Goal: Information Seeking & Learning: Learn about a topic

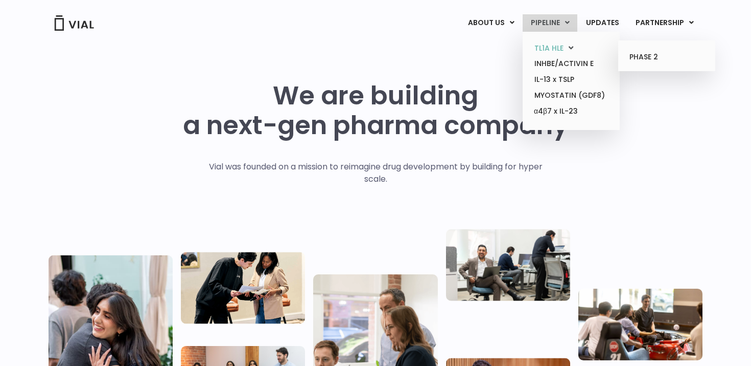
click at [546, 51] on link "TL1A HLE" at bounding box center [571, 48] width 89 height 16
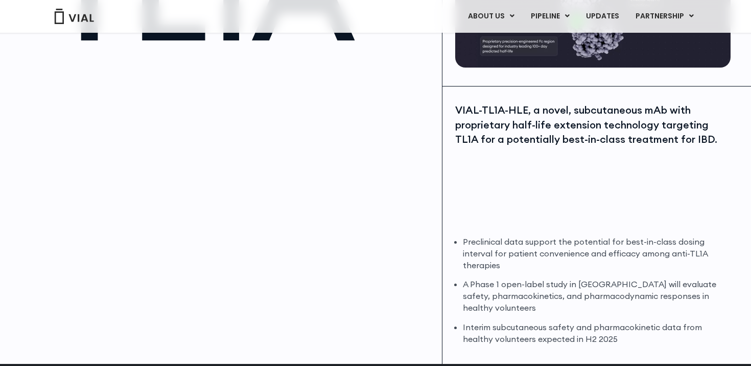
scroll to position [177, 0]
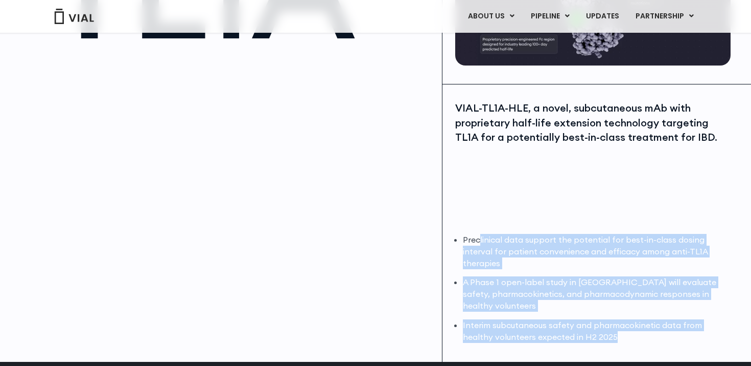
drag, startPoint x: 477, startPoint y: 236, endPoint x: 621, endPoint y: 340, distance: 177.5
click at [621, 339] on ul "Preclinical data support the potential for best-in-class dosing interval for pa…" at bounding box center [595, 288] width 265 height 109
click at [621, 340] on li "Interim subcutaneous safety and pharmacokinetic data from healthy volunteers ex…" at bounding box center [595, 331] width 265 height 24
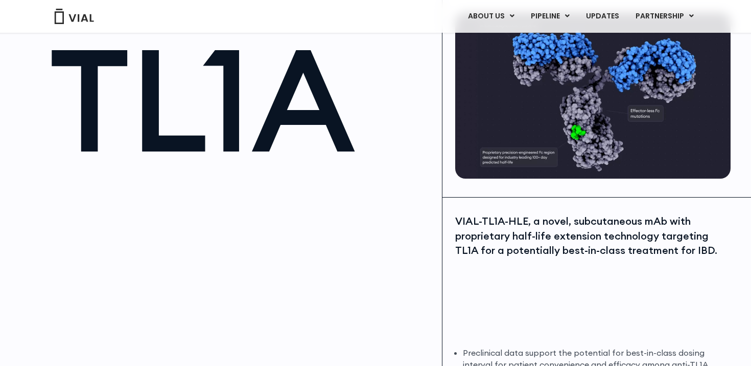
scroll to position [0, 0]
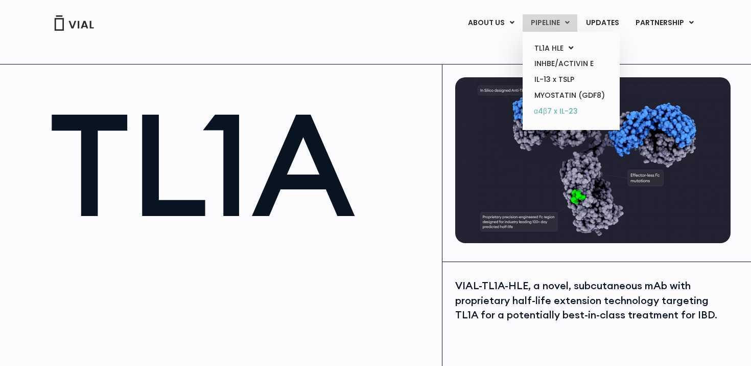
click at [557, 114] on link "α4β7 x IL-23" at bounding box center [571, 111] width 89 height 16
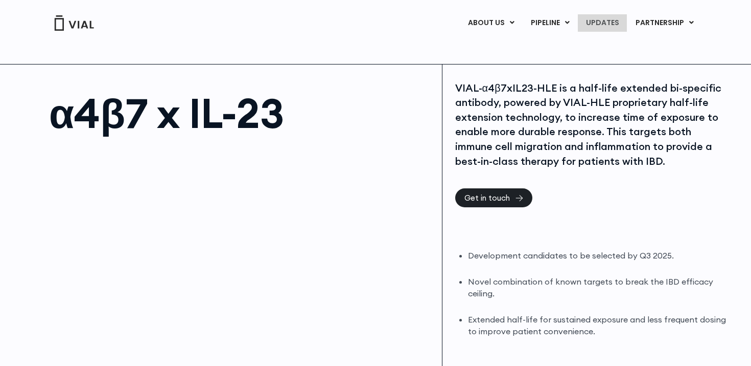
click at [602, 22] on link "UPDATES" at bounding box center [602, 22] width 49 height 17
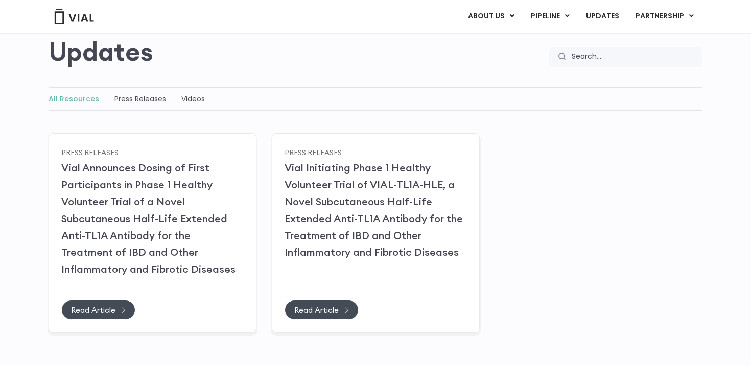
scroll to position [90, 0]
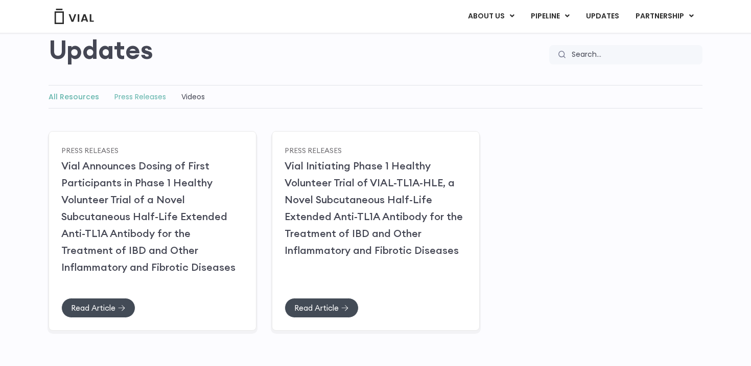
click at [126, 102] on link "Press Releases" at bounding box center [141, 97] width 52 height 10
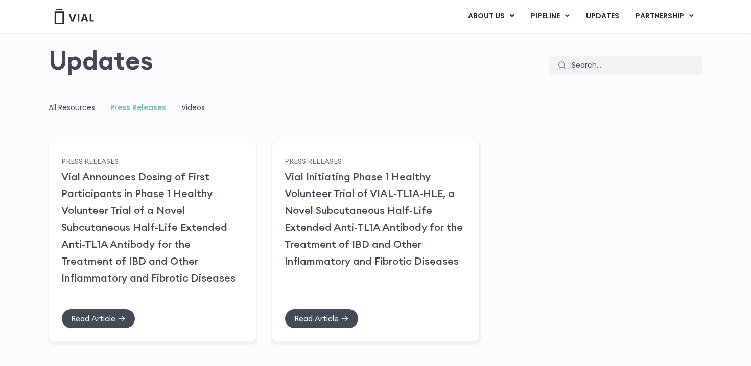
scroll to position [73, 0]
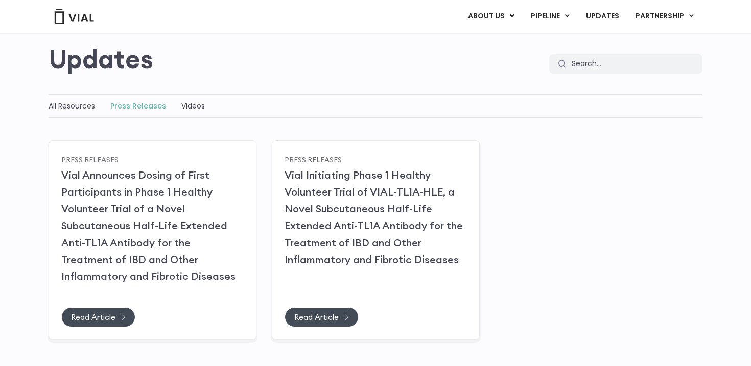
click at [185, 116] on div "All Resources Press Releases Videos" at bounding box center [376, 106] width 654 height 24
click at [186, 109] on link "Videos" at bounding box center [193, 106] width 24 height 10
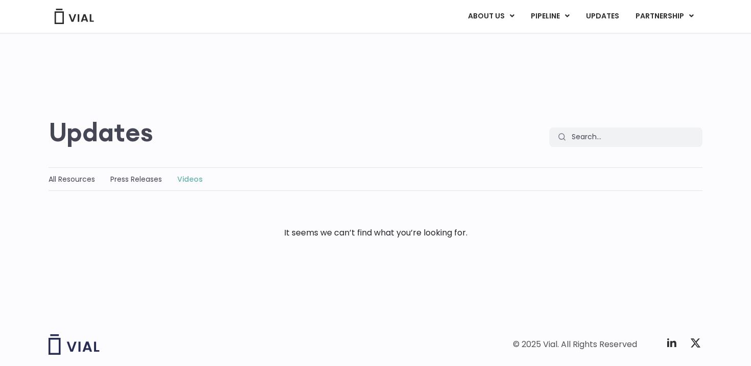
scroll to position [49, 0]
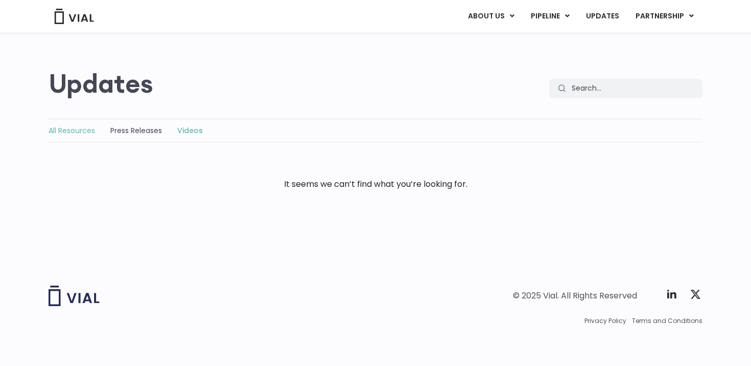
click at [80, 130] on link "All Resources" at bounding box center [72, 130] width 47 height 10
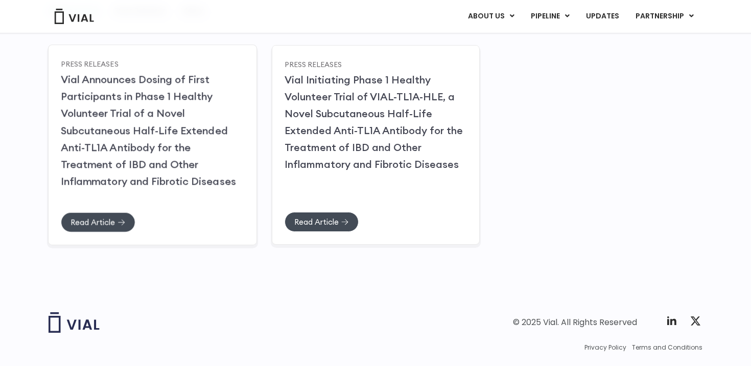
scroll to position [175, 0]
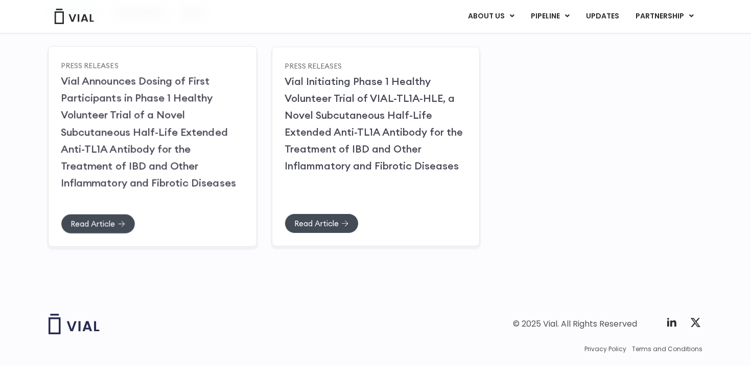
click at [113, 164] on link "Vial Announces Dosing of First Participants in Phase 1 Healthy Volunteer Trial …" at bounding box center [148, 131] width 175 height 115
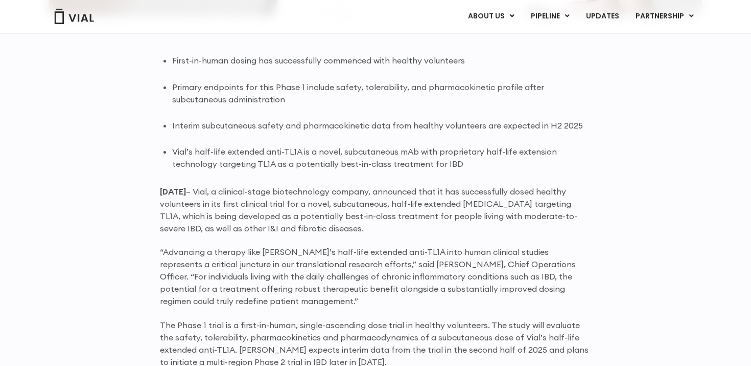
scroll to position [637, 0]
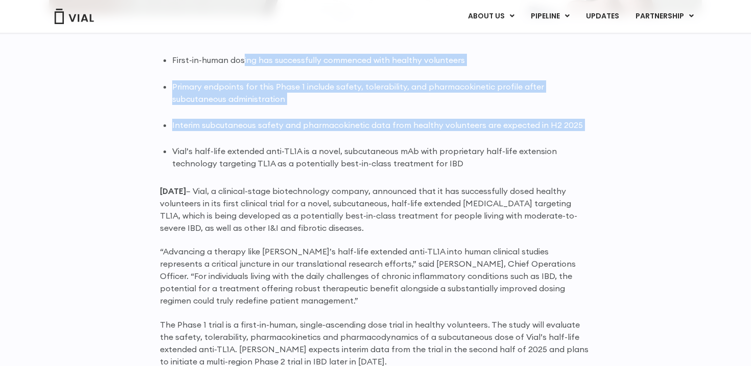
drag, startPoint x: 244, startPoint y: 57, endPoint x: 475, endPoint y: 143, distance: 247.2
click at [475, 143] on ul "First-in-human dosing has successfully commenced with healthy volunteers Primar…" at bounding box center [381, 112] width 419 height 116
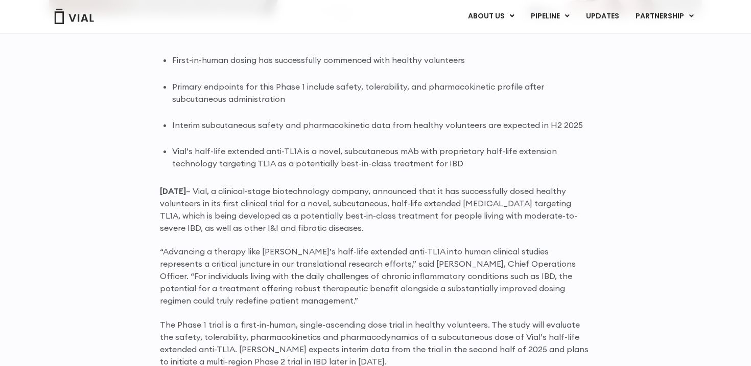
click at [473, 160] on li "Vial’s half-life extended anti-TL1A is a novel, subcutaneous mAb with proprieta…" at bounding box center [381, 157] width 419 height 25
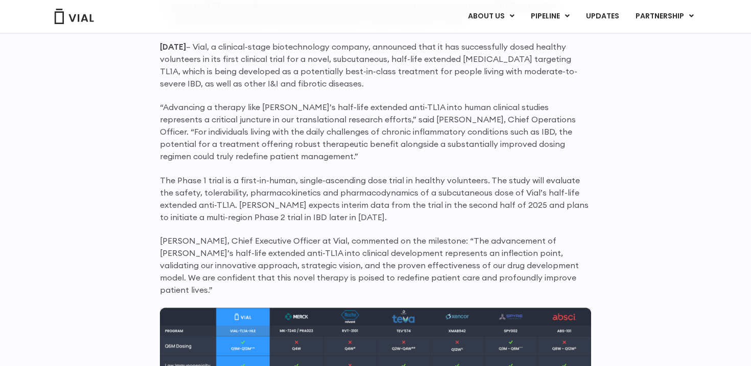
scroll to position [783, 0]
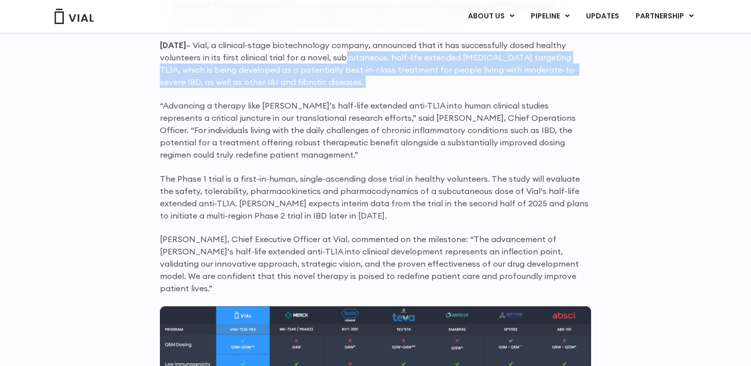
drag, startPoint x: 338, startPoint y: 51, endPoint x: 421, endPoint y: 89, distance: 91.3
click at [421, 89] on div "First-in-human dosing has successfully commenced with healthy volunteers Primar…" at bounding box center [375, 368] width 431 height 920
drag, startPoint x: 421, startPoint y: 89, endPoint x: 401, endPoint y: 56, distance: 39.5
click at [401, 56] on div "First-in-human dosing has successfully commenced with healthy volunteers Primar…" at bounding box center [375, 368] width 431 height 920
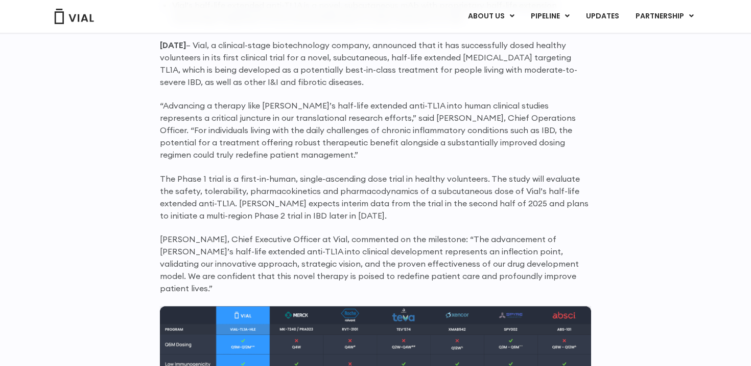
click at [388, 54] on p "June 25, 2025 – Vial, a clinical-stage biotechnology company, announced that it…" at bounding box center [375, 63] width 431 height 49
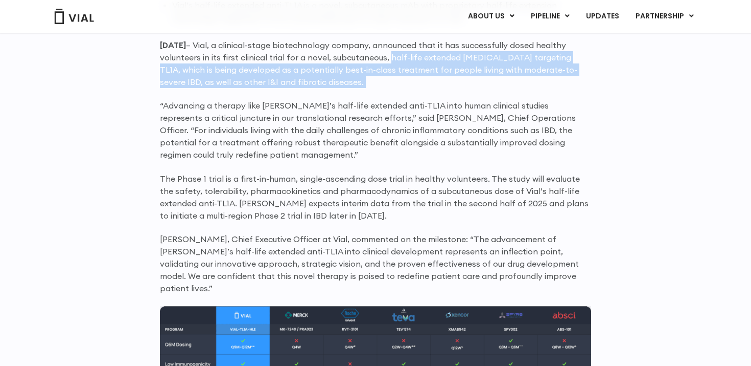
drag, startPoint x: 388, startPoint y: 54, endPoint x: 439, endPoint y: 82, distance: 58.3
click at [439, 82] on p "June 25, 2025 – Vial, a clinical-stage biotechnology company, announced that it…" at bounding box center [375, 63] width 431 height 49
drag, startPoint x: 439, startPoint y: 82, endPoint x: 384, endPoint y: 57, distance: 60.2
click at [384, 57] on p "June 25, 2025 – Vial, a clinical-stage biotechnology company, announced that it…" at bounding box center [375, 63] width 431 height 49
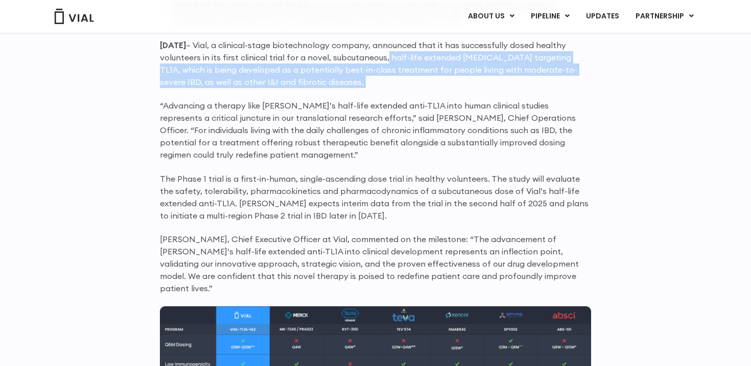
click at [384, 57] on p "June 25, 2025 – Vial, a clinical-stage biotechnology company, announced that it…" at bounding box center [375, 63] width 431 height 49
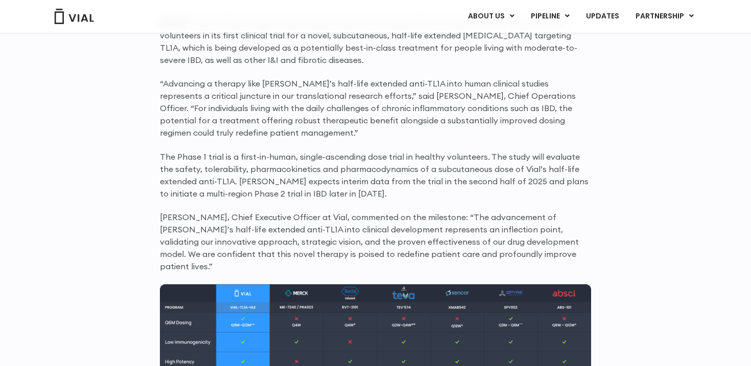
scroll to position [806, 0]
drag, startPoint x: 189, startPoint y: 40, endPoint x: 408, endPoint y: 67, distance: 221.0
click at [408, 67] on div "First-in-human dosing has successfully commenced with healthy volunteers Primar…" at bounding box center [375, 345] width 431 height 920
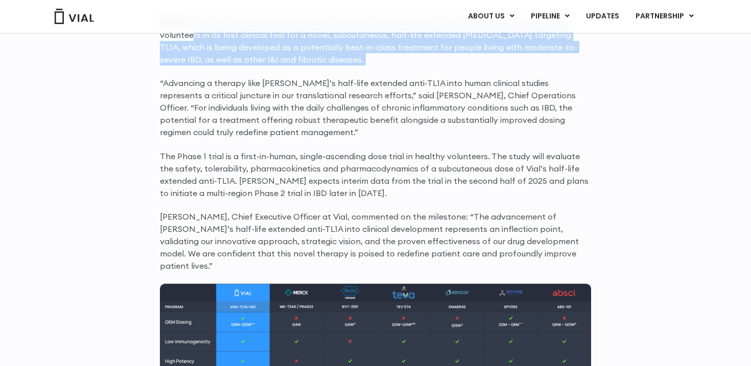
click at [411, 69] on div "First-in-human dosing has successfully commenced with healthy volunteers Primar…" at bounding box center [375, 345] width 431 height 920
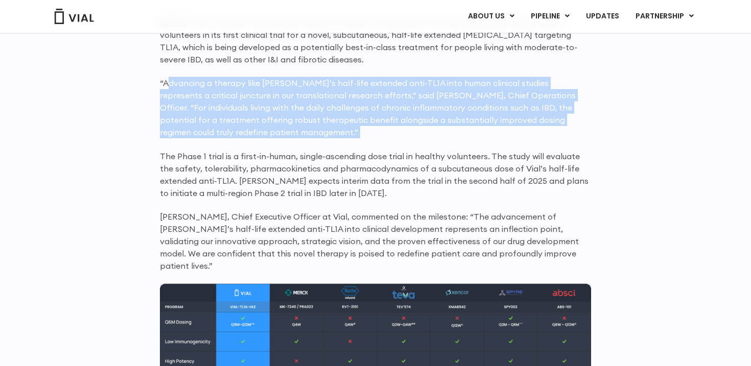
drag, startPoint x: 233, startPoint y: 95, endPoint x: 327, endPoint y: 144, distance: 106.3
click at [327, 144] on div "First-in-human dosing has successfully commenced with healthy volunteers Primar…" at bounding box center [375, 345] width 431 height 920
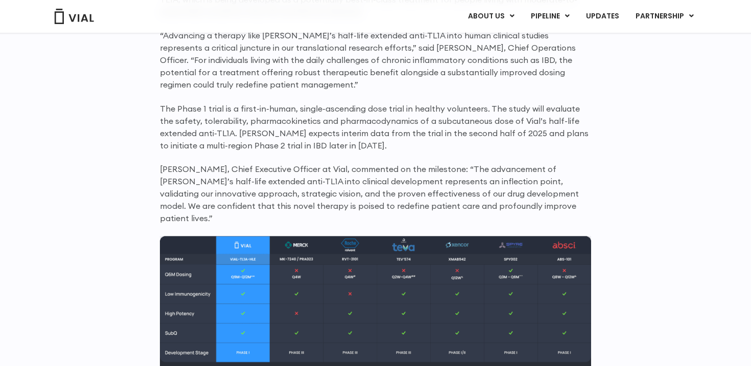
scroll to position [853, 0]
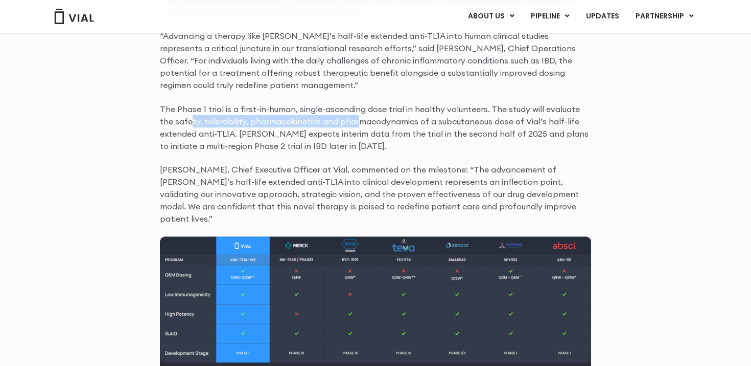
drag, startPoint x: 176, startPoint y: 118, endPoint x: 343, endPoint y: 125, distance: 166.8
click at [343, 125] on p "The Phase 1 trial is a first-in-human, single-ascending dose trial in healthy v…" at bounding box center [375, 127] width 431 height 49
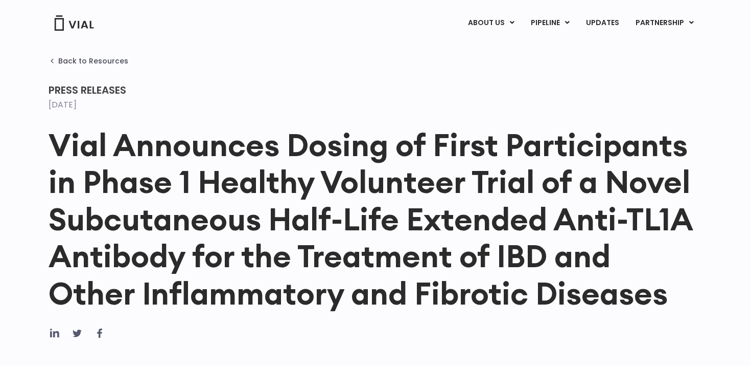
scroll to position [0, 0]
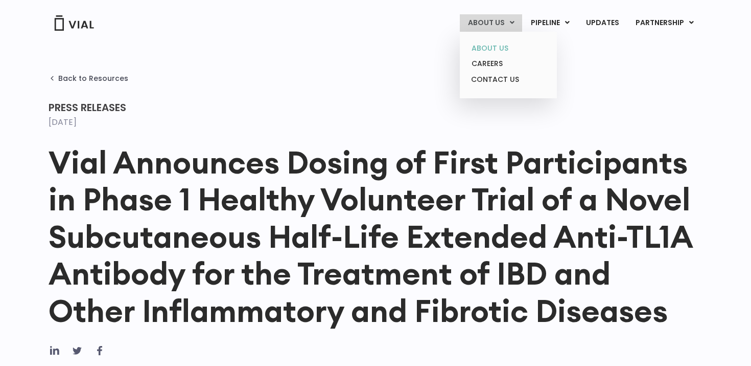
click at [488, 50] on link "ABOUT US" at bounding box center [508, 48] width 89 height 16
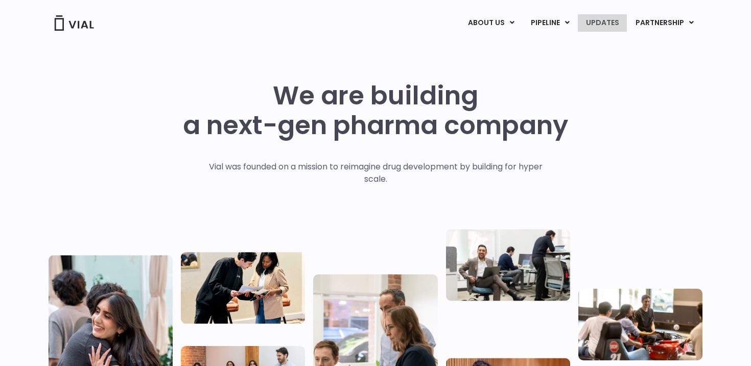
click at [605, 19] on link "UPDATES" at bounding box center [602, 22] width 49 height 17
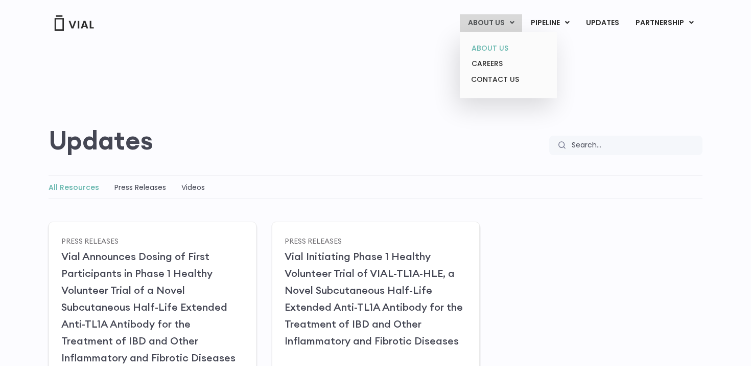
click at [502, 41] on link "ABOUT US" at bounding box center [508, 48] width 89 height 16
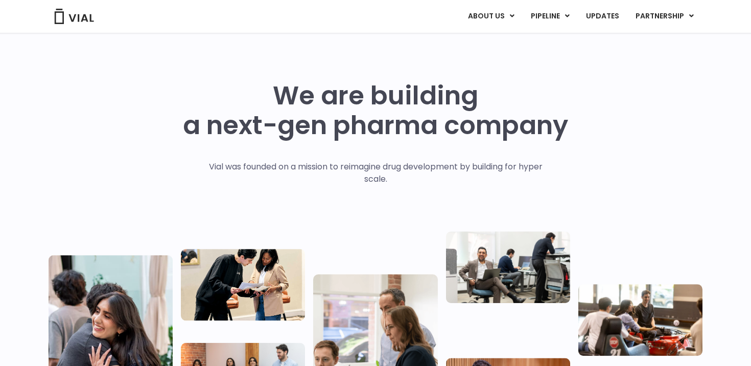
scroll to position [47, 0]
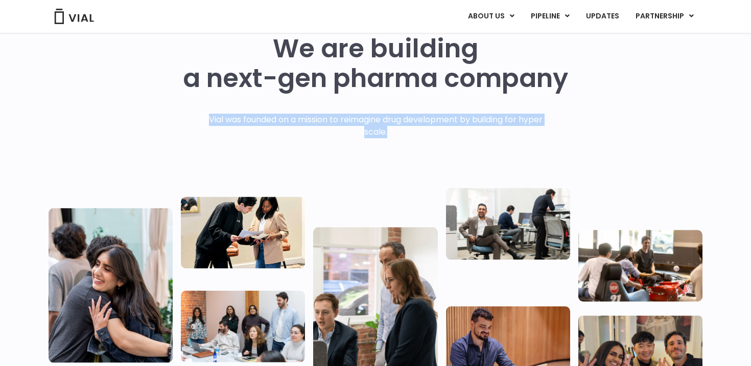
drag, startPoint x: 352, startPoint y: 120, endPoint x: 468, endPoint y: 143, distance: 118.2
click at [468, 143] on div "We are building a next-gen pharma company Vial was founded on a mission to reim…" at bounding box center [376, 205] width 654 height 342
click at [468, 143] on div "Vial was founded on a mission to reimagine drug development by building for hyp…" at bounding box center [375, 145] width 355 height 65
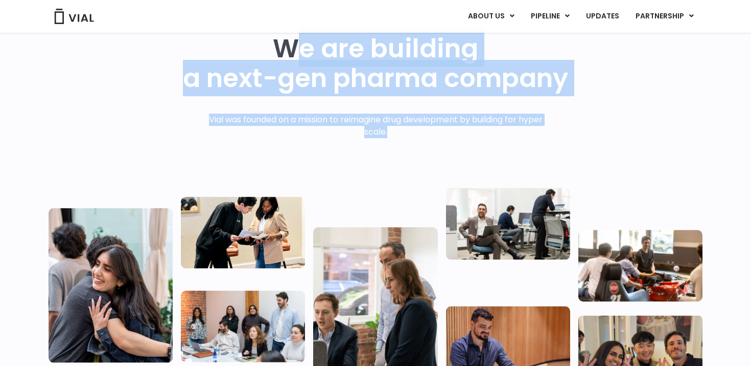
drag, startPoint x: 288, startPoint y: 35, endPoint x: 416, endPoint y: 132, distance: 160.2
click at [416, 131] on div "We are building a next-gen pharma company Vial was founded on a mission to reim…" at bounding box center [376, 205] width 654 height 342
click at [416, 132] on p "Vial was founded on a mission to reimagine drug development by building for hyp…" at bounding box center [375, 125] width 355 height 25
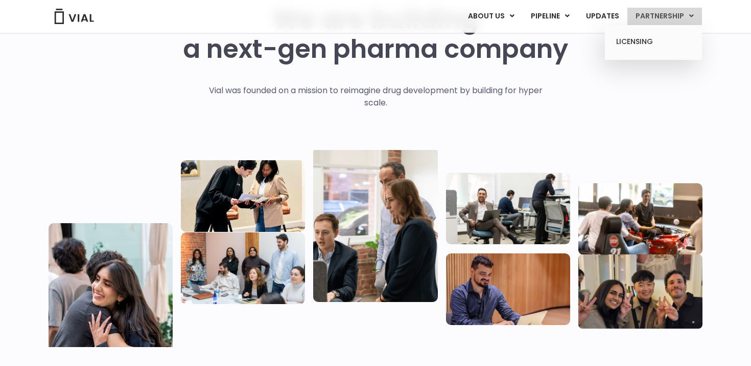
scroll to position [0, 0]
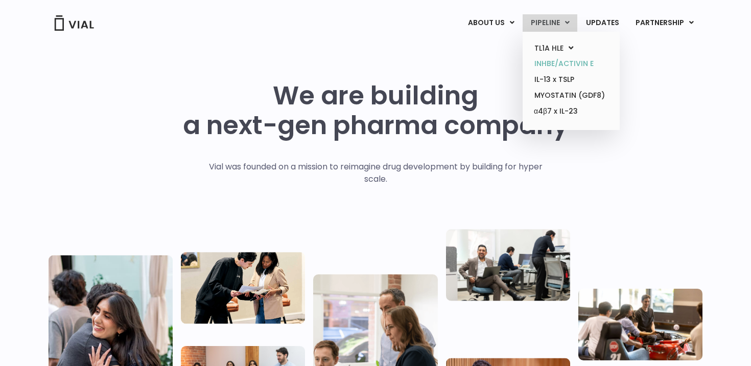
click at [549, 64] on link "INHBE/ACTIVIN E" at bounding box center [571, 64] width 89 height 16
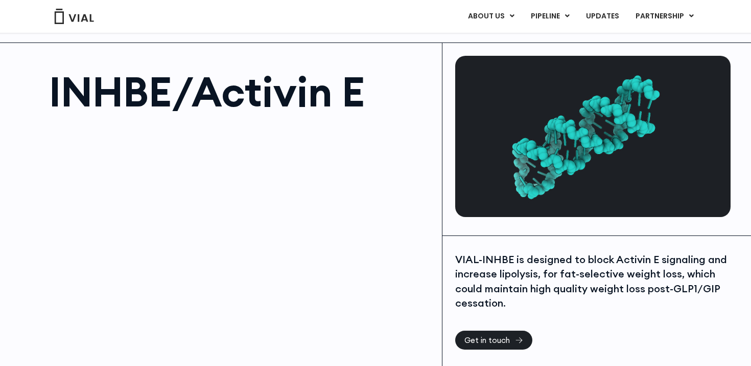
scroll to position [23, 0]
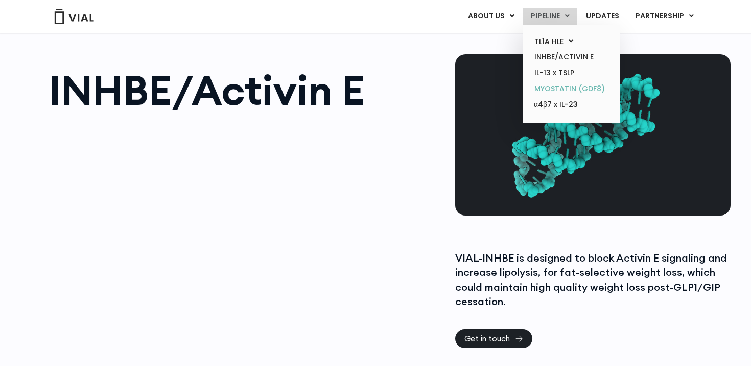
click at [554, 89] on link "MYOSTATIN (GDF8)" at bounding box center [571, 89] width 89 height 16
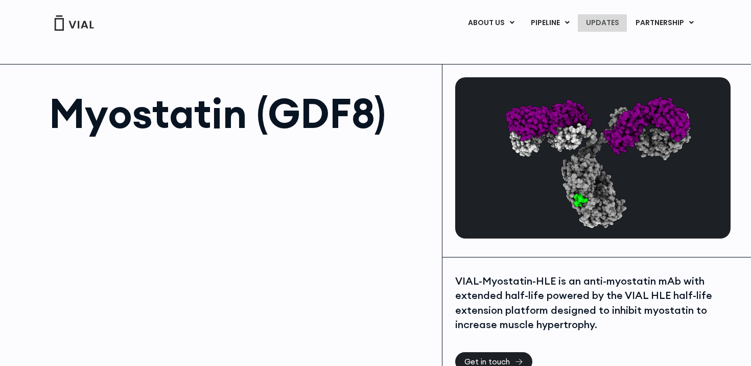
click at [596, 27] on link "UPDATES" at bounding box center [602, 22] width 49 height 17
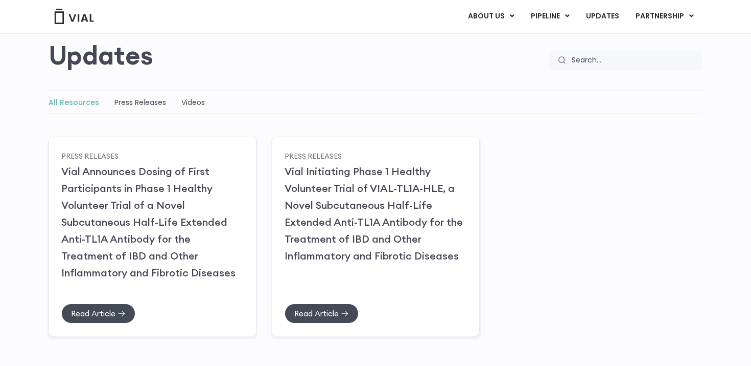
scroll to position [85, 0]
click at [93, 203] on link "Vial Announces Dosing of First Participants in Phase 1 Healthy Volunteer Trial …" at bounding box center [148, 221] width 175 height 115
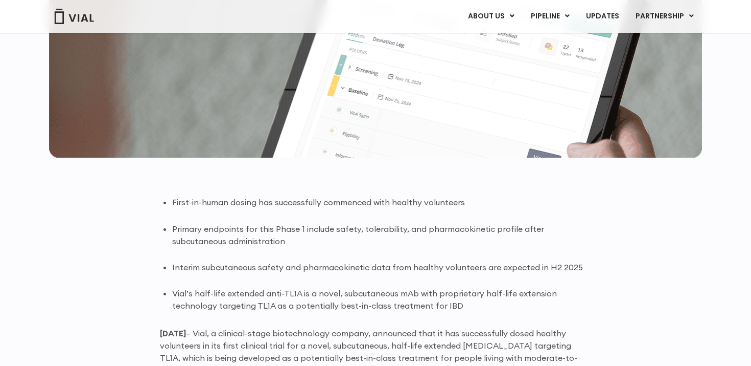
scroll to position [534, 0]
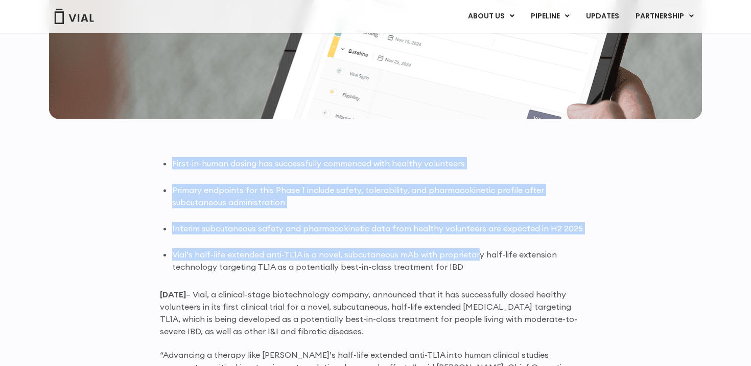
drag, startPoint x: 149, startPoint y: 149, endPoint x: 474, endPoint y: 266, distance: 345.9
click at [474, 263] on div "Back to Resources Press Releases [DATE] Vial Announces Dosing of First Particip…" at bounding box center [376, 314] width 654 height 1550
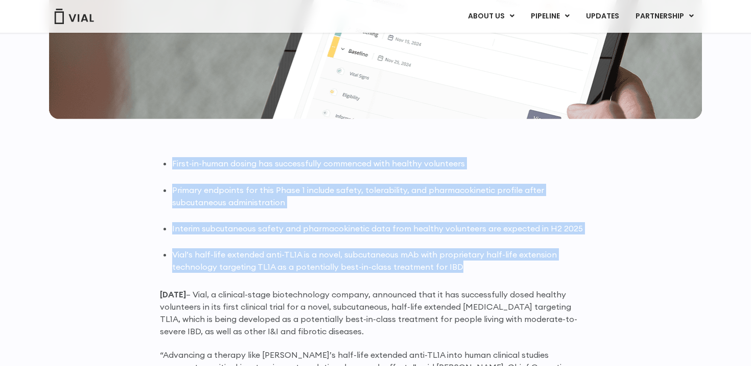
click at [474, 266] on li "Vial’s half-life extended anti-TL1A is a novel, subcutaneous mAb with proprieta…" at bounding box center [381, 260] width 419 height 25
drag, startPoint x: 474, startPoint y: 266, endPoint x: 324, endPoint y: 148, distance: 191.1
click at [324, 148] on div "Back to Resources Press Releases [DATE] Vial Announces Dosing of First Particip…" at bounding box center [376, 314] width 654 height 1550
drag, startPoint x: 324, startPoint y: 148, endPoint x: 478, endPoint y: 272, distance: 197.8
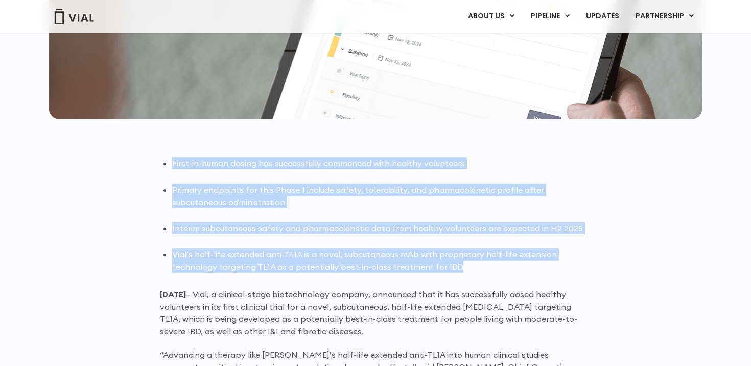
click at [477, 270] on div "Back to Resources Press Releases [DATE] Vial Announces Dosing of First Particip…" at bounding box center [376, 314] width 654 height 1550
click at [478, 272] on li "Vial’s half-life extended anti-TL1A is a novel, subcutaneous mAb with proprieta…" at bounding box center [381, 260] width 419 height 25
drag, startPoint x: 478, startPoint y: 272, endPoint x: 370, endPoint y: 161, distance: 155.1
click at [370, 163] on ul "First-in-human dosing has successfully commenced with healthy volunteers Primar…" at bounding box center [381, 215] width 419 height 116
click at [370, 161] on li "First-in-human dosing has successfully commenced with healthy volunteers" at bounding box center [381, 163] width 419 height 12
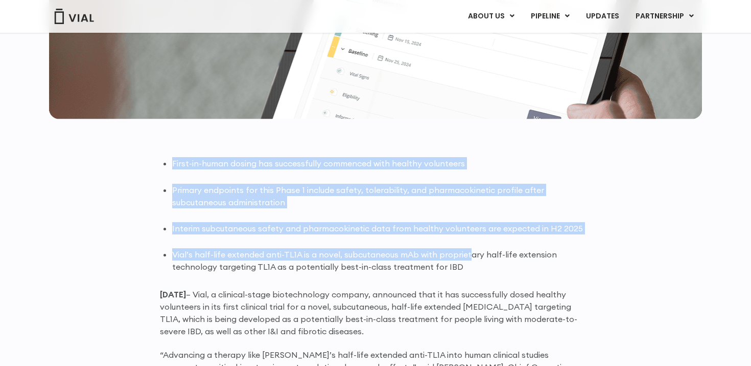
drag, startPoint x: 363, startPoint y: 152, endPoint x: 470, endPoint y: 266, distance: 156.6
click at [470, 263] on div "Back to Resources Press Releases June 25, 2025 Vial Announces Dosing of First P…" at bounding box center [376, 314] width 654 height 1550
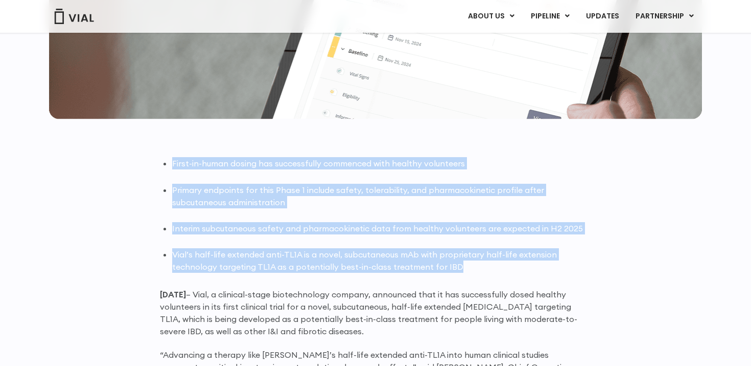
click at [470, 266] on li "Vial’s half-life extended anti-TL1A is a novel, subcutaneous mAb with proprieta…" at bounding box center [381, 260] width 419 height 25
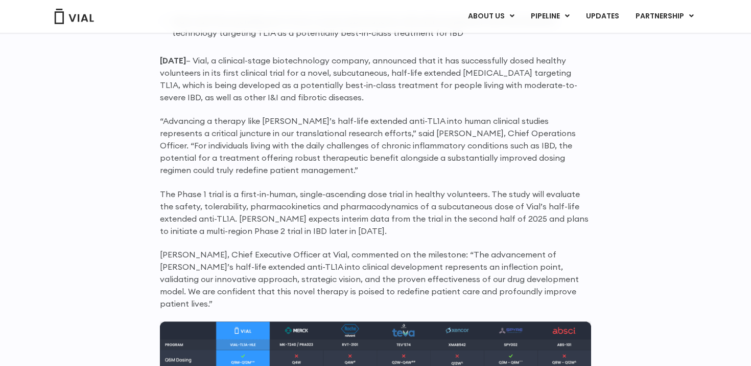
scroll to position [768, 0]
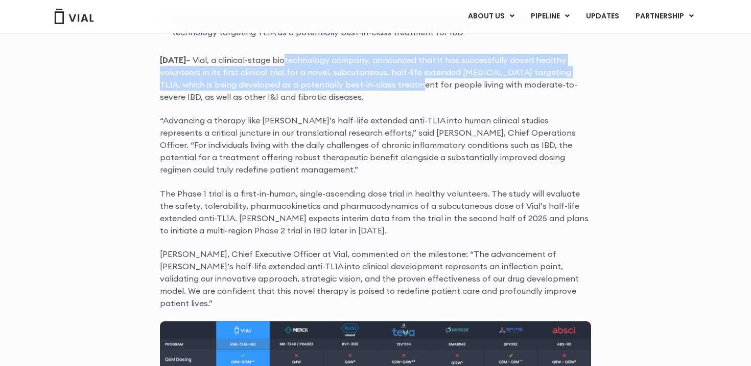
drag, startPoint x: 310, startPoint y: 64, endPoint x: 393, endPoint y: 89, distance: 86.5
click at [393, 89] on p "June 25, 2025 – Vial, a clinical-stage biotechnology company, announced that it…" at bounding box center [375, 78] width 431 height 49
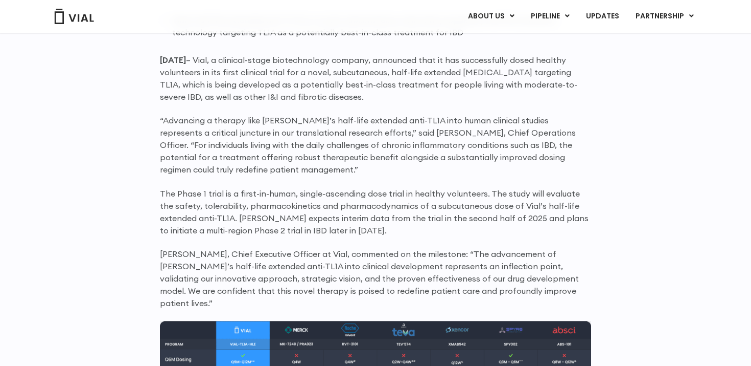
drag, startPoint x: 394, startPoint y: 94, endPoint x: 398, endPoint y: 50, distance: 43.7
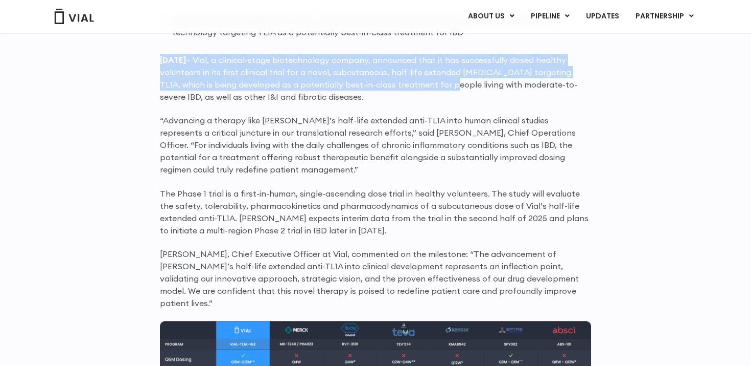
drag, startPoint x: 398, startPoint y: 50, endPoint x: 428, endPoint y: 88, distance: 48.8
click at [428, 88] on p "June 25, 2025 – Vial, a clinical-stage biotechnology company, announced that it…" at bounding box center [375, 78] width 431 height 49
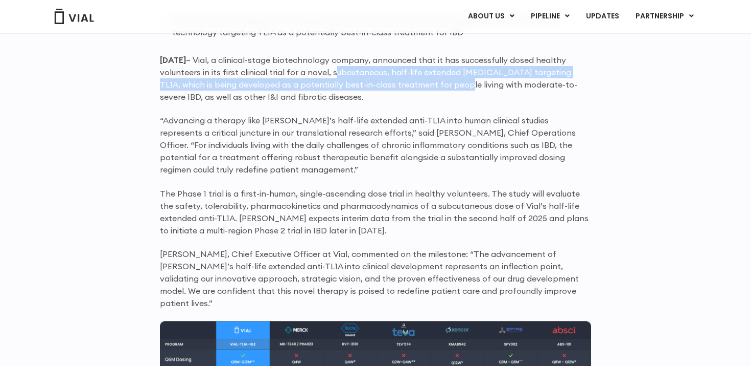
drag, startPoint x: 330, startPoint y: 71, endPoint x: 442, endPoint y: 89, distance: 113.0
click at [442, 89] on p "June 25, 2025 – Vial, a clinical-stage biotechnology company, announced that it…" at bounding box center [375, 78] width 431 height 49
drag, startPoint x: 217, startPoint y: 81, endPoint x: 400, endPoint y: 96, distance: 183.1
click at [400, 96] on p "June 25, 2025 – Vial, a clinical-stage biotechnology company, announced that it…" at bounding box center [375, 78] width 431 height 49
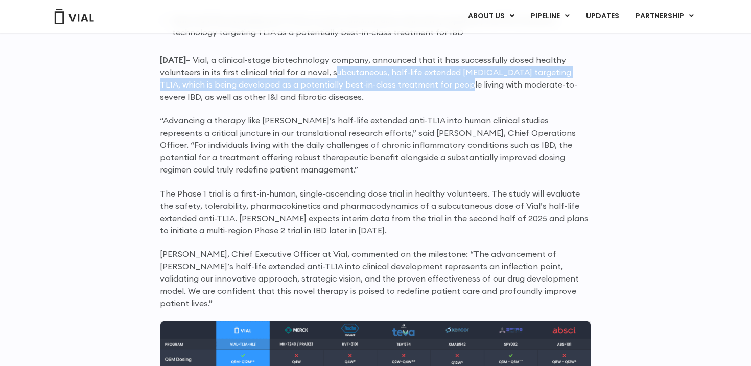
click at [400, 96] on p "June 25, 2025 – Vial, a clinical-stage biotechnology company, announced that it…" at bounding box center [375, 78] width 431 height 49
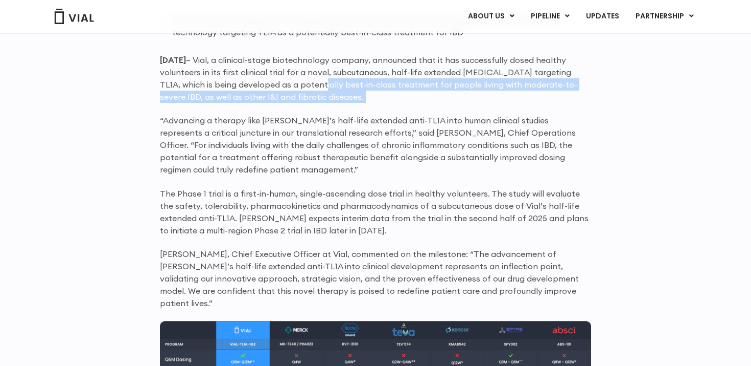
drag, startPoint x: 400, startPoint y: 96, endPoint x: 308, endPoint y: 82, distance: 92.5
click at [308, 82] on p "June 25, 2025 – Vial, a clinical-stage biotechnology company, announced that it…" at bounding box center [375, 78] width 431 height 49
drag, startPoint x: 308, startPoint y: 82, endPoint x: 378, endPoint y: 92, distance: 70.2
click at [378, 92] on p "June 25, 2025 – Vial, a clinical-stage biotechnology company, announced that it…" at bounding box center [375, 78] width 431 height 49
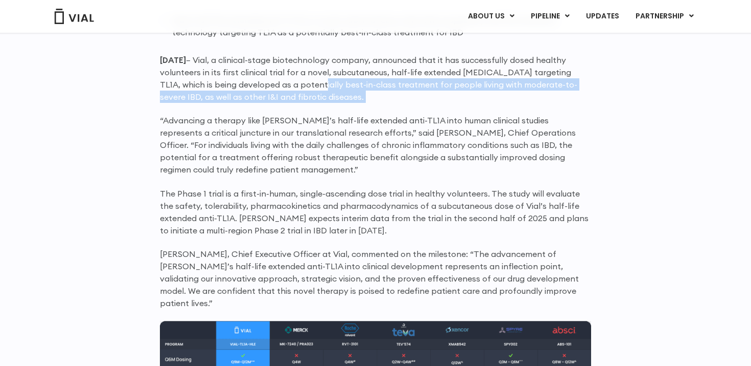
click at [378, 92] on p "June 25, 2025 – Vial, a clinical-stage biotechnology company, announced that it…" at bounding box center [375, 78] width 431 height 49
drag, startPoint x: 378, startPoint y: 92, endPoint x: 280, endPoint y: 84, distance: 98.0
click at [280, 84] on p "June 25, 2025 – Vial, a clinical-stage biotechnology company, announced that it…" at bounding box center [375, 78] width 431 height 49
drag, startPoint x: 280, startPoint y: 84, endPoint x: 371, endPoint y: 91, distance: 91.3
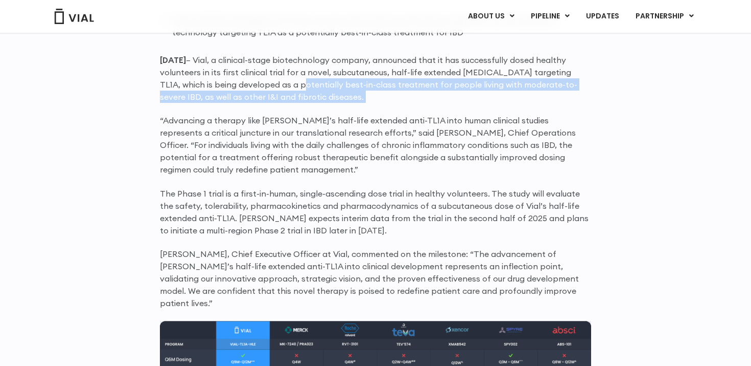
click at [371, 91] on p "June 25, 2025 – Vial, a clinical-stage biotechnology company, announced that it…" at bounding box center [375, 78] width 431 height 49
drag, startPoint x: 371, startPoint y: 91, endPoint x: 304, endPoint y: 85, distance: 67.2
click at [304, 85] on p "June 25, 2025 – Vial, a clinical-stage biotechnology company, announced that it…" at bounding box center [375, 78] width 431 height 49
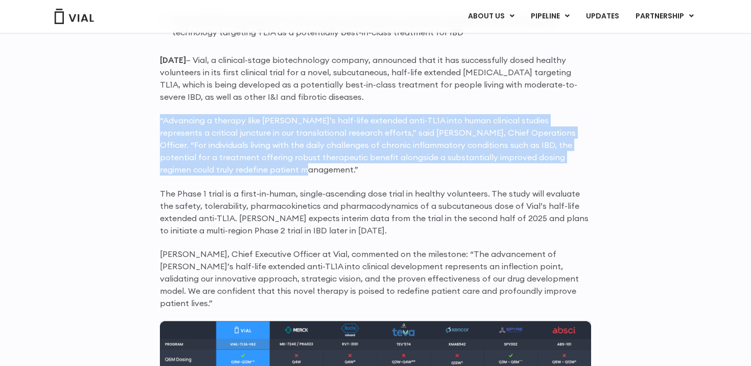
drag, startPoint x: 148, startPoint y: 117, endPoint x: 342, endPoint y: 171, distance: 201.7
click at [342, 171] on p "“Advancing a therapy like Vial’s half-life extended anti-TL1A into human clinic…" at bounding box center [375, 144] width 431 height 61
drag, startPoint x: 342, startPoint y: 171, endPoint x: 153, endPoint y: 121, distance: 195.7
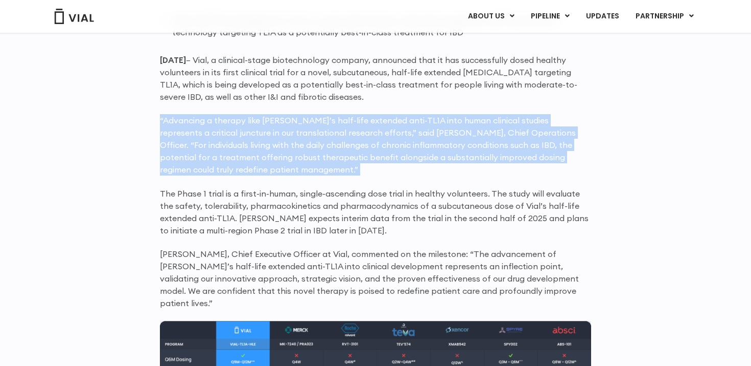
drag, startPoint x: 153, startPoint y: 121, endPoint x: 347, endPoint y: 170, distance: 199.7
click at [347, 170] on p "“Advancing a therapy like Vial’s half-life extended anti-TL1A into human clinic…" at bounding box center [375, 144] width 431 height 61
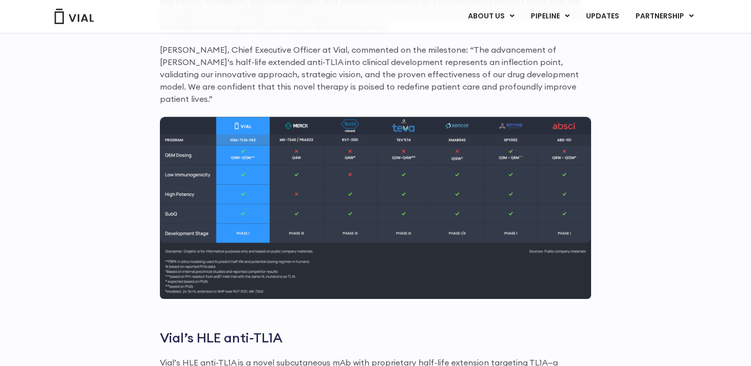
scroll to position [975, 0]
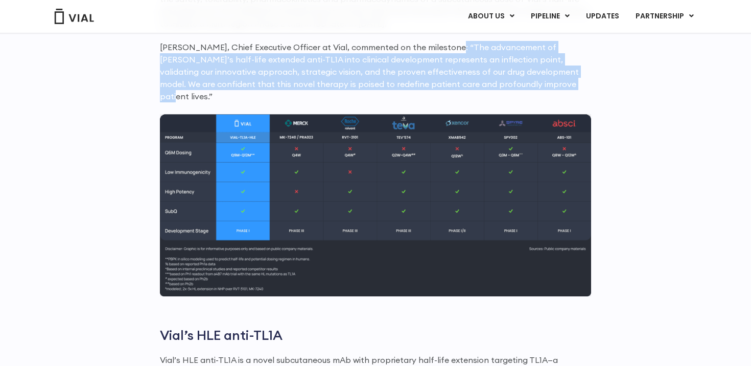
drag, startPoint x: 448, startPoint y: 52, endPoint x: 535, endPoint y: 88, distance: 94.2
click at [535, 86] on p "Simon Burns, Chief Executive Officer at Vial, commented on the milestone: “The …" at bounding box center [375, 71] width 431 height 61
click at [535, 88] on p "Simon Burns, Chief Executive Officer at Vial, commented on the milestone: “The …" at bounding box center [375, 71] width 431 height 61
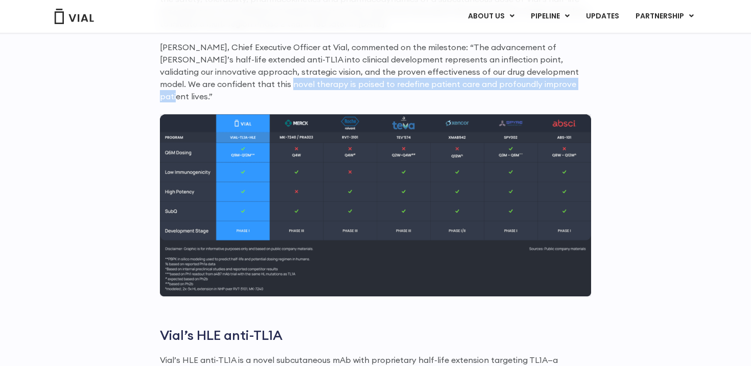
drag, startPoint x: 179, startPoint y: 87, endPoint x: 516, endPoint y: 80, distance: 337.0
click at [516, 80] on p "Simon Burns, Chief Executive Officer at Vial, commented on the milestone: “The …" at bounding box center [375, 71] width 431 height 61
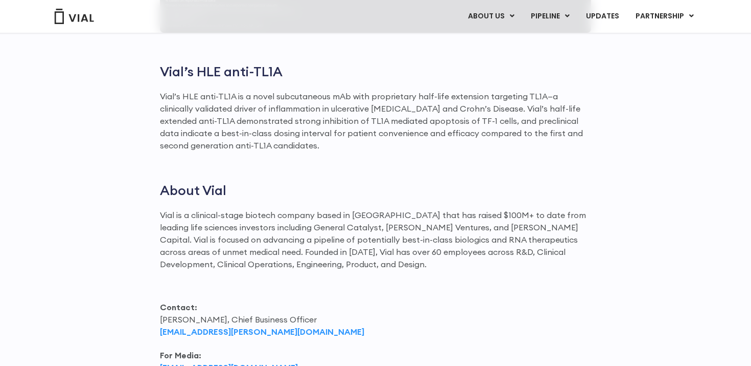
scroll to position [1236, 0]
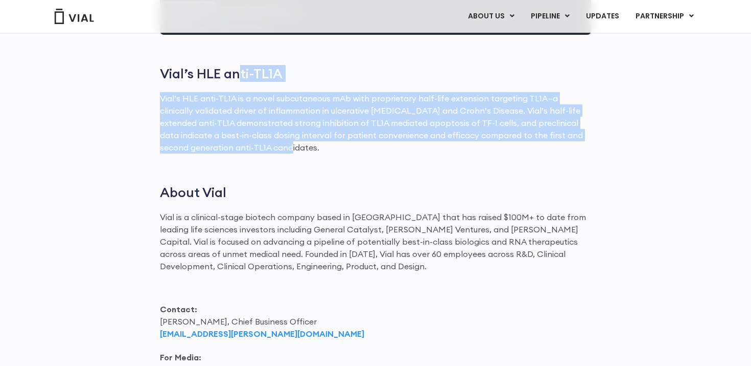
drag, startPoint x: 238, startPoint y: 69, endPoint x: 361, endPoint y: 151, distance: 147.7
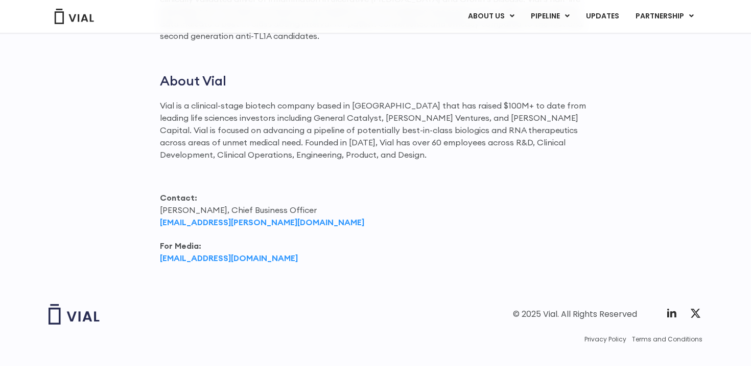
scroll to position [1351, 0]
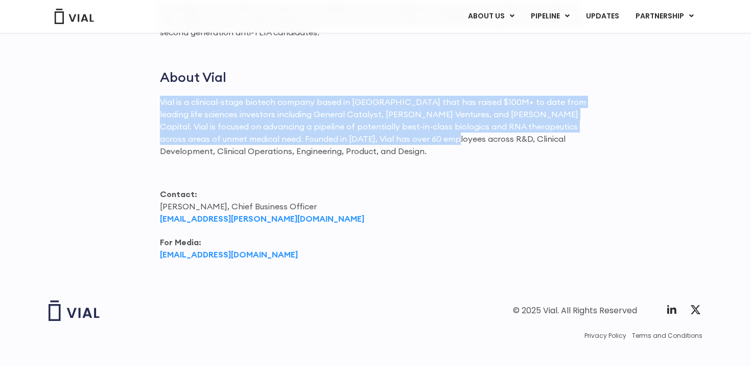
drag, startPoint x: 342, startPoint y: 78, endPoint x: 409, endPoint y: 132, distance: 86.5
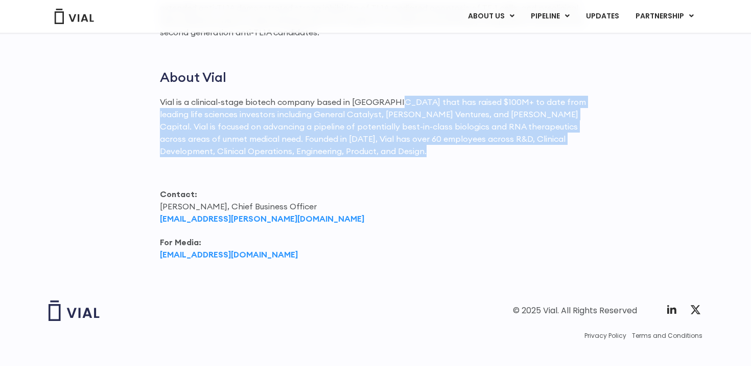
drag, startPoint x: 400, startPoint y: 146, endPoint x: 390, endPoint y: 84, distance: 63.2
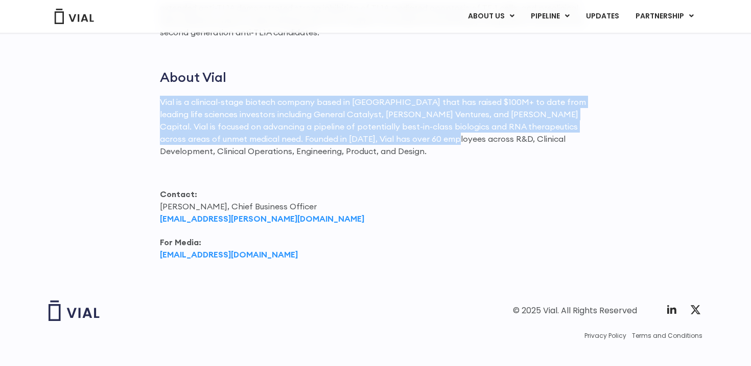
drag, startPoint x: 391, startPoint y: 84, endPoint x: 412, endPoint y: 139, distance: 58.4
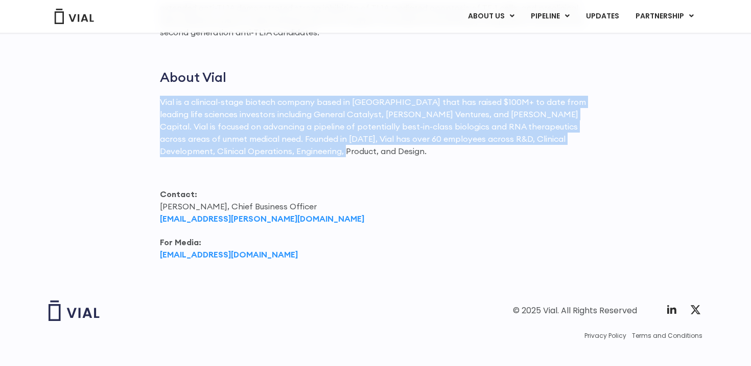
click at [412, 139] on p "Vial is a clinical-stage biotech company based in San Francisco that has raised…" at bounding box center [375, 126] width 431 height 61
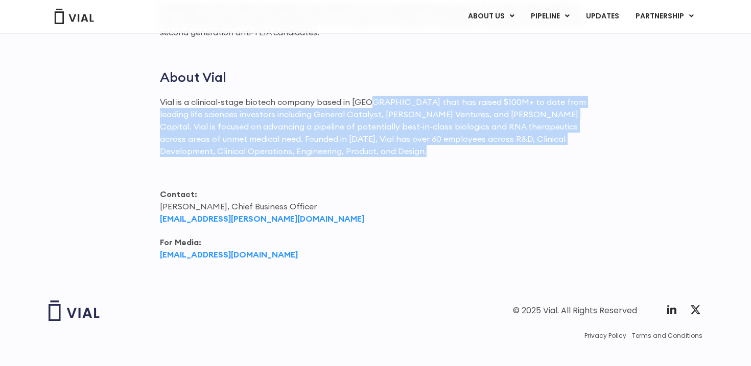
drag, startPoint x: 412, startPoint y: 139, endPoint x: 396, endPoint y: 89, distance: 51.6
click at [396, 96] on p "Vial is a clinical-stage biotech company based in San Francisco that has raised…" at bounding box center [375, 126] width 431 height 61
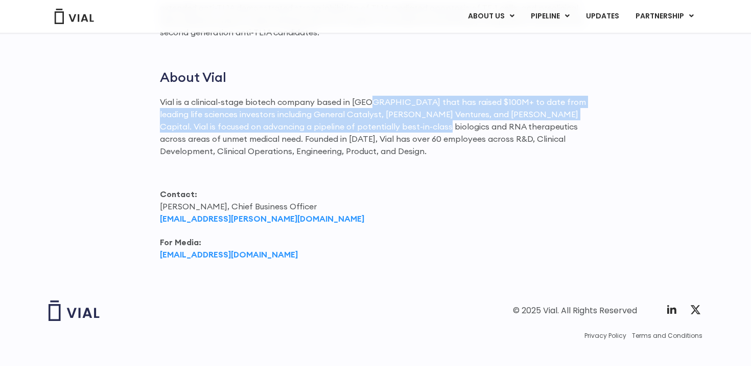
drag, startPoint x: 396, startPoint y: 89, endPoint x: 411, endPoint y: 128, distance: 41.6
click at [411, 127] on p "Vial is a clinical-stage biotech company based in San Francisco that has raised…" at bounding box center [375, 126] width 431 height 61
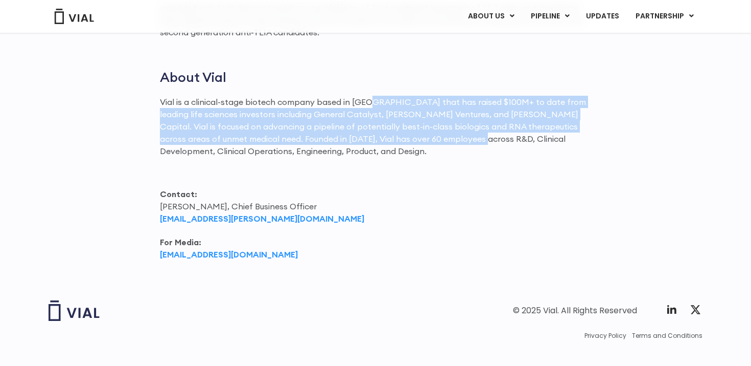
click at [411, 128] on p "Vial is a clinical-stage biotech company based in San Francisco that has raised…" at bounding box center [375, 126] width 431 height 61
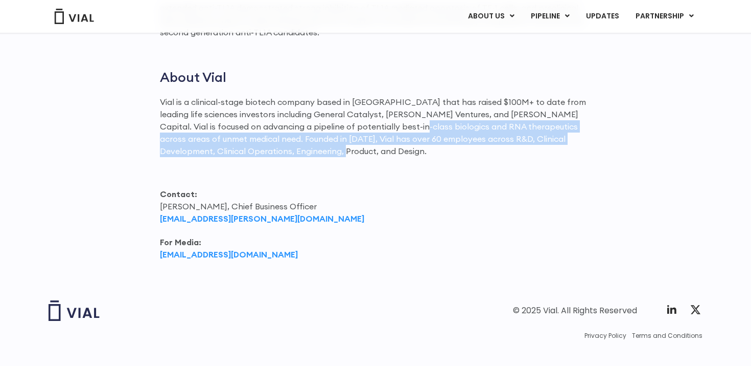
drag, startPoint x: 389, startPoint y: 118, endPoint x: 465, endPoint y: 138, distance: 78.1
click at [465, 138] on p "Vial is a clinical-stage biotech company based in San Francisco that has raised…" at bounding box center [375, 126] width 431 height 61
drag, startPoint x: 465, startPoint y: 138, endPoint x: 406, endPoint y: 112, distance: 63.6
click at [406, 112] on p "Vial is a clinical-stage biotech company based in San Francisco that has raised…" at bounding box center [375, 126] width 431 height 61
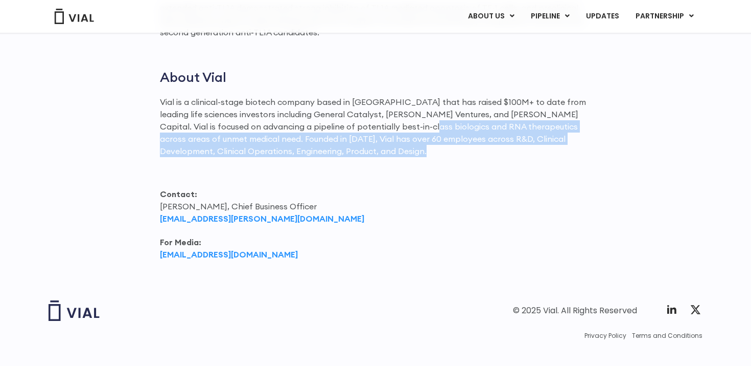
click at [406, 112] on p "Vial is a clinical-stage biotech company based in San Francisco that has raised…" at bounding box center [375, 126] width 431 height 61
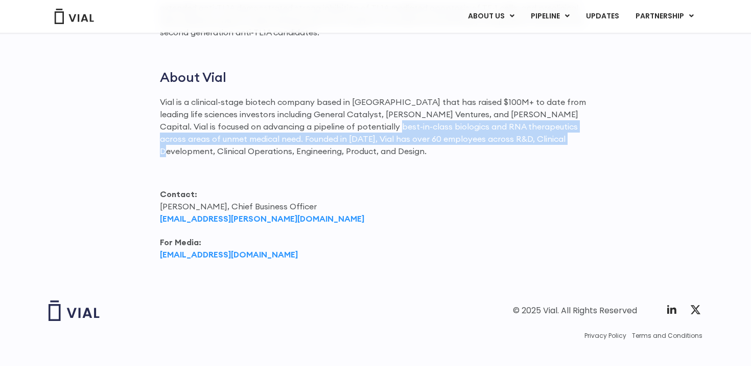
drag, startPoint x: 363, startPoint y: 111, endPoint x: 523, endPoint y: 131, distance: 160.7
click at [523, 131] on p "Vial is a clinical-stage biotech company based in San Francisco that has raised…" at bounding box center [375, 126] width 431 height 61
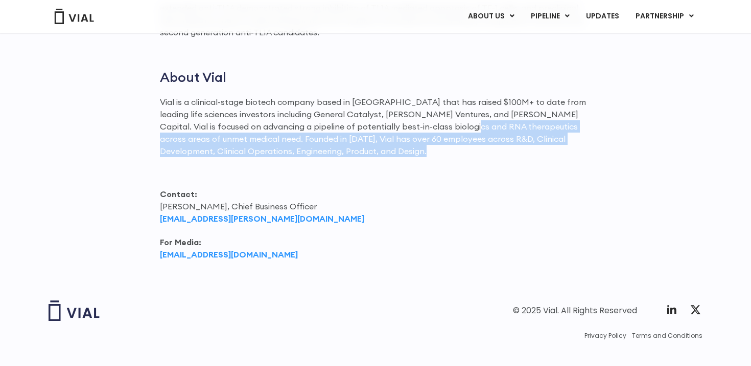
drag, startPoint x: 516, startPoint y: 147, endPoint x: 453, endPoint y: 108, distance: 73.6
click at [453, 108] on p "Vial is a clinical-stage biotech company based in San Francisco that has raised…" at bounding box center [375, 126] width 431 height 61
drag, startPoint x: 453, startPoint y: 108, endPoint x: 495, endPoint y: 144, distance: 54.4
click at [495, 144] on p "Vial is a clinical-stage biotech company based in San Francisco that has raised…" at bounding box center [375, 126] width 431 height 61
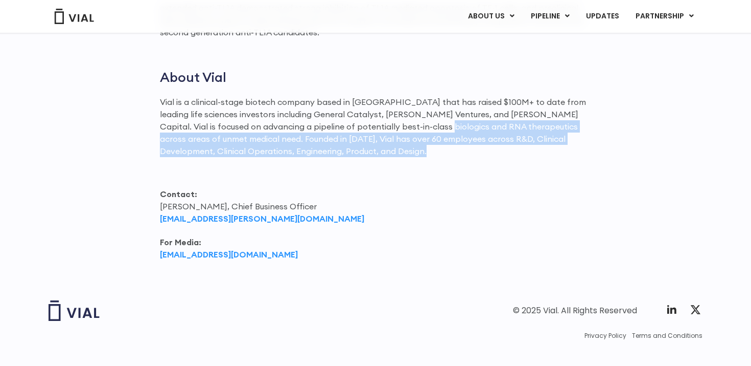
click at [495, 144] on p "Vial is a clinical-stage biotech company based in San Francisco that has raised…" at bounding box center [375, 126] width 431 height 61
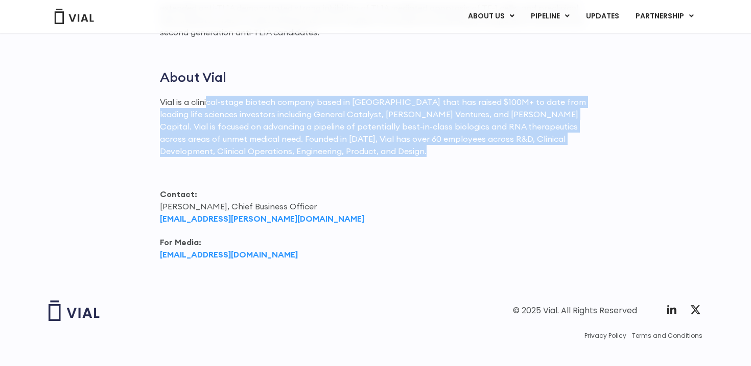
drag, startPoint x: 207, startPoint y: 90, endPoint x: 333, endPoint y: 155, distance: 142.0
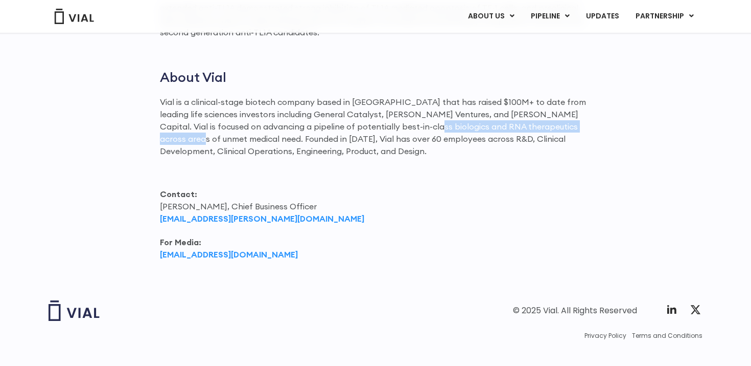
drag, startPoint x: 412, startPoint y: 117, endPoint x: 595, endPoint y: 118, distance: 183.5
drag, startPoint x: 595, startPoint y: 118, endPoint x: 446, endPoint y: 113, distance: 148.9
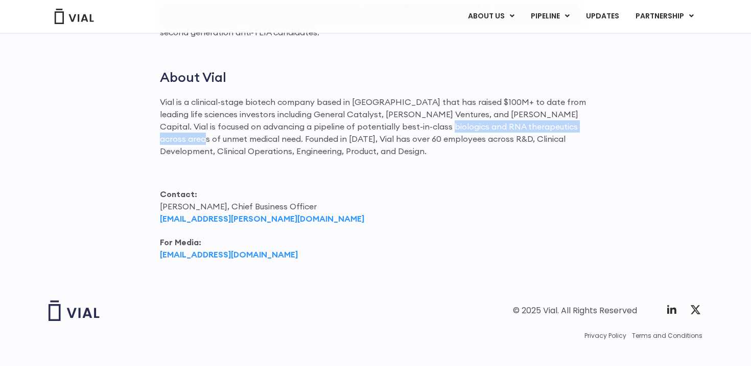
click at [446, 113] on p "Vial is a clinical-stage biotech company based in San Francisco that has raised…" at bounding box center [375, 126] width 431 height 61
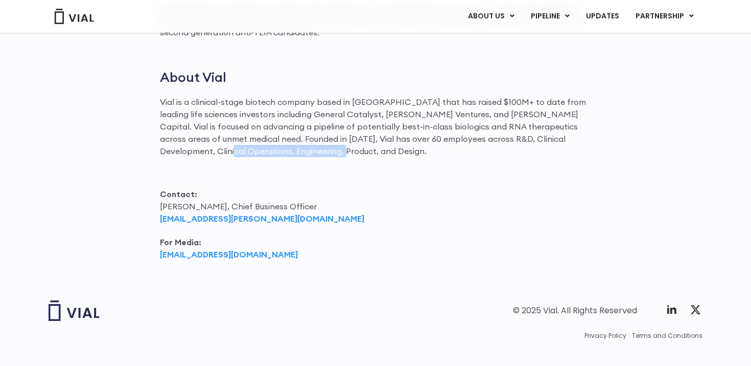
drag, startPoint x: 178, startPoint y: 132, endPoint x: 398, endPoint y: 136, distance: 220.4
click at [398, 136] on p "Vial is a clinical-stage biotech company based in San Francisco that has raised…" at bounding box center [375, 126] width 431 height 61
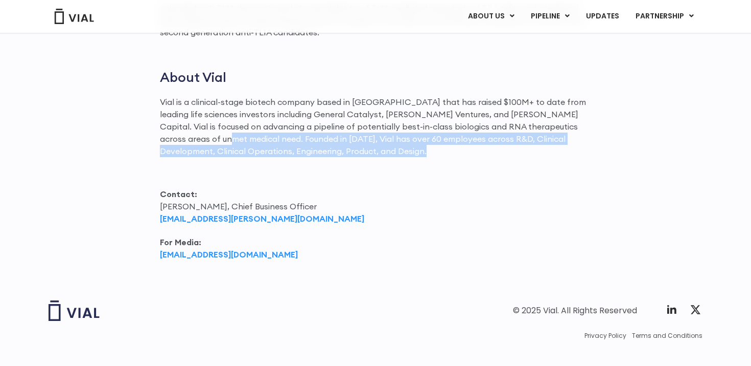
drag, startPoint x: 398, startPoint y: 136, endPoint x: 202, endPoint y: 124, distance: 196.7
click at [202, 124] on p "Vial is a clinical-stage biotech company based in San Francisco that has raised…" at bounding box center [375, 126] width 431 height 61
drag, startPoint x: 202, startPoint y: 124, endPoint x: 430, endPoint y: 140, distance: 229.0
click at [430, 140] on p "Vial is a clinical-stage biotech company based in San Francisco that has raised…" at bounding box center [375, 126] width 431 height 61
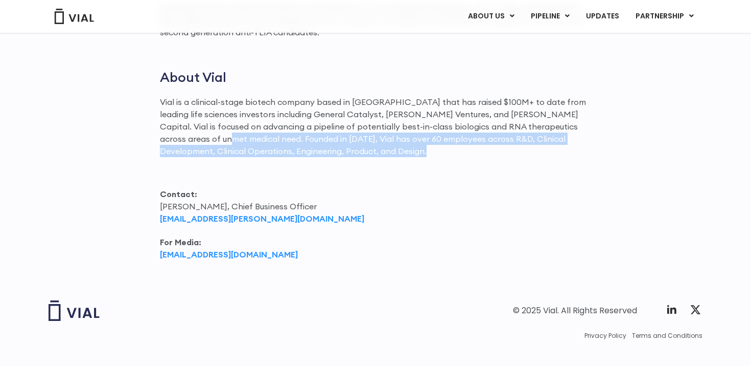
click at [416, 129] on p "Vial is a clinical-stage biotech company based in San Francisco that has raised…" at bounding box center [375, 126] width 431 height 61
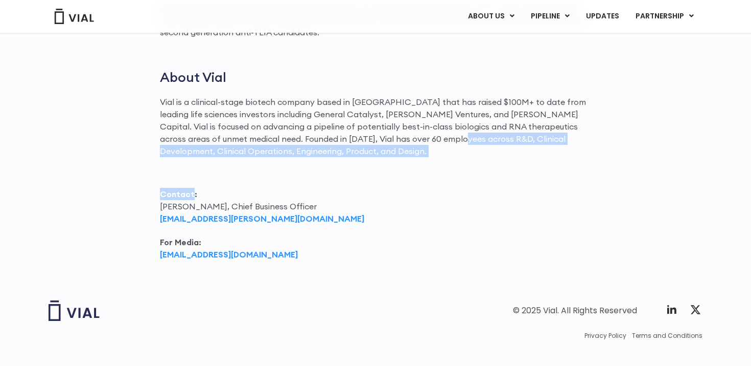
drag, startPoint x: 416, startPoint y: 126, endPoint x: 441, endPoint y: 147, distance: 32.7
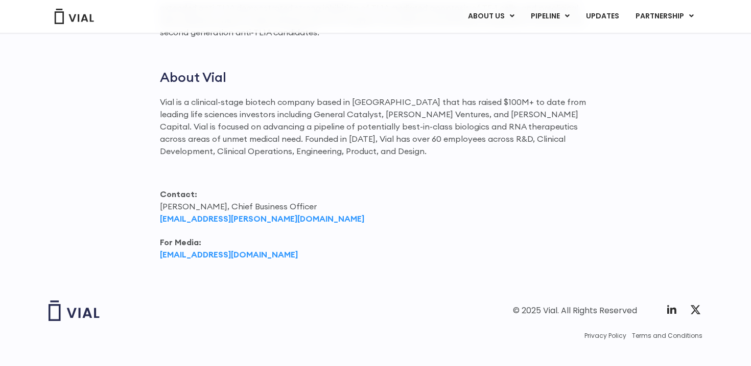
scroll to position [1354, 0]
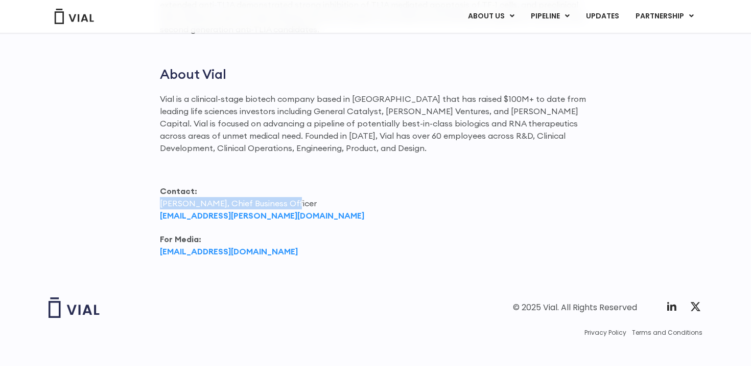
drag, startPoint x: 150, startPoint y: 187, endPoint x: 319, endPoint y: 187, distance: 169.2
click at [319, 187] on p "Contact: Max James, Chief Business Officer max.james@vial.com" at bounding box center [375, 203] width 431 height 37
